Goal: Navigation & Orientation: Find specific page/section

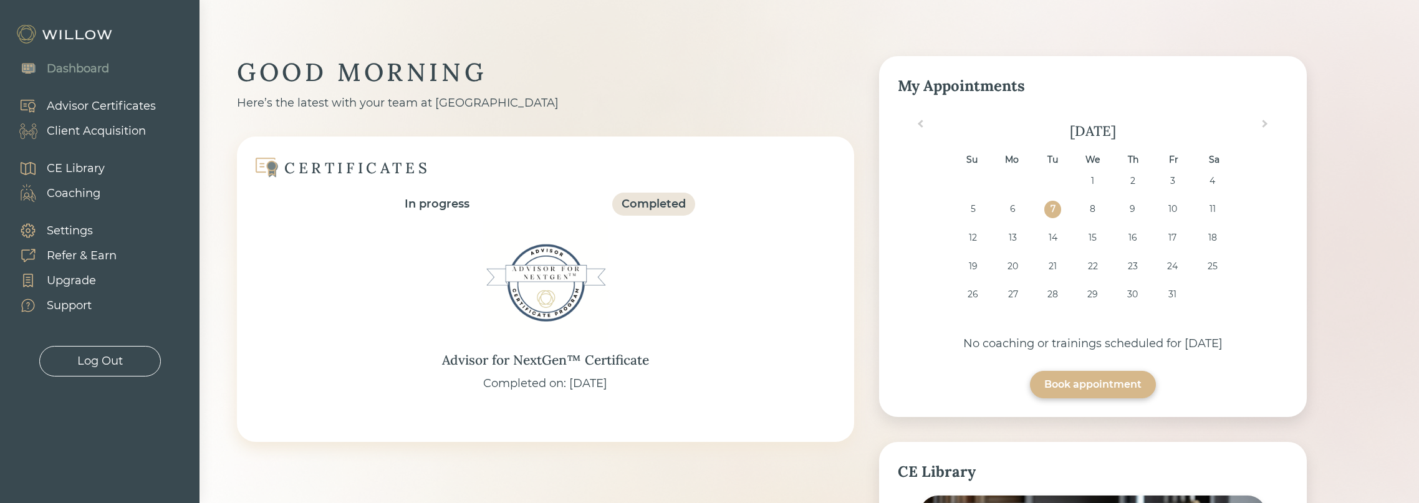
click at [133, 130] on div "Client Acquisition" at bounding box center [96, 131] width 99 height 17
